Goal: Check status: Check status

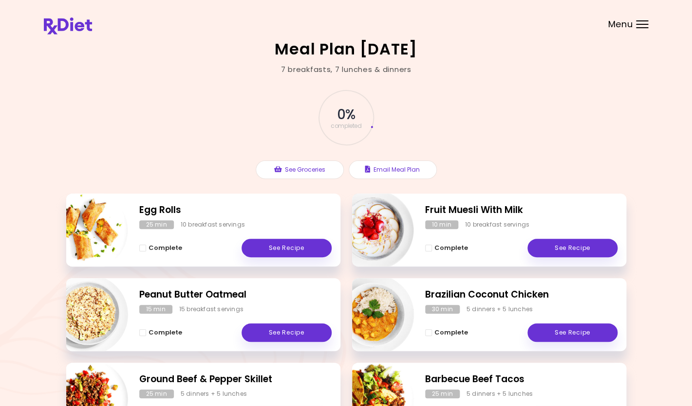
click at [638, 24] on div at bounding box center [642, 24] width 12 height 1
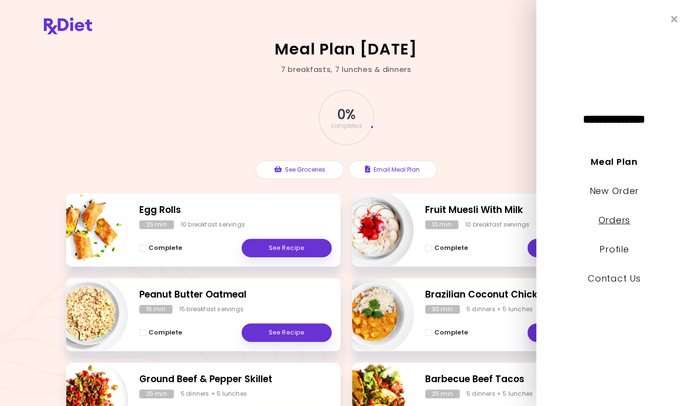
click at [611, 221] on link "Orders" at bounding box center [614, 220] width 32 height 12
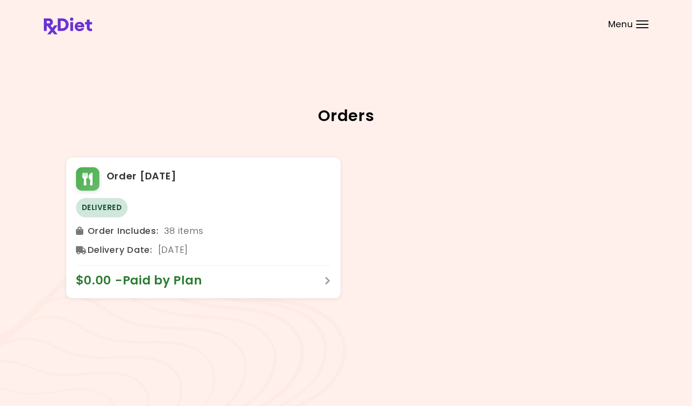
click at [638, 29] on header at bounding box center [346, 19] width 692 height 39
click at [637, 23] on div "Menu" at bounding box center [642, 24] width 12 height 8
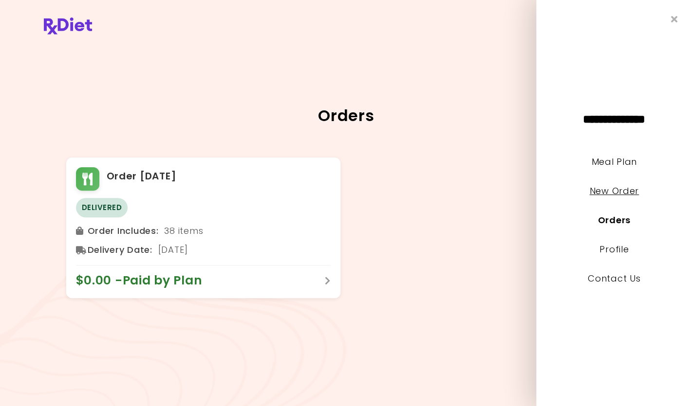
click at [615, 195] on link "New Order" at bounding box center [613, 191] width 49 height 12
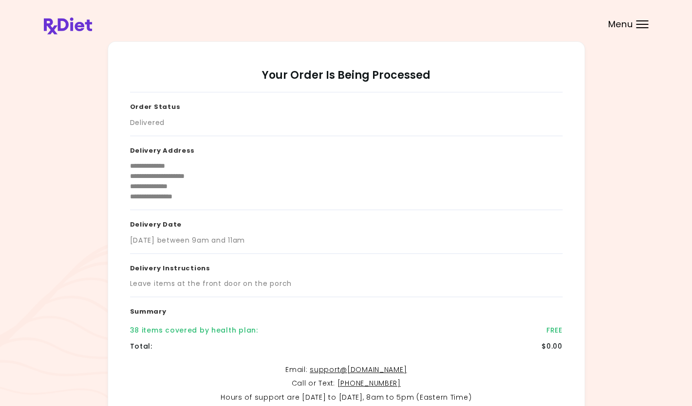
click at [649, 176] on div "**********" at bounding box center [346, 259] width 692 height 519
